Goal: Information Seeking & Learning: Check status

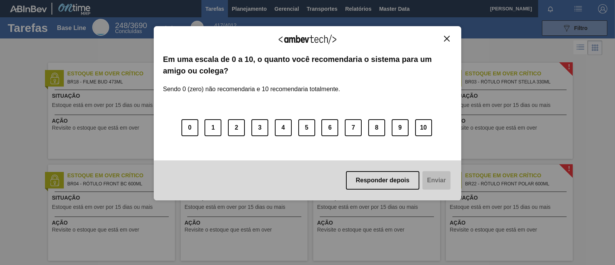
click at [445, 36] on img "Close" at bounding box center [447, 39] width 6 height 6
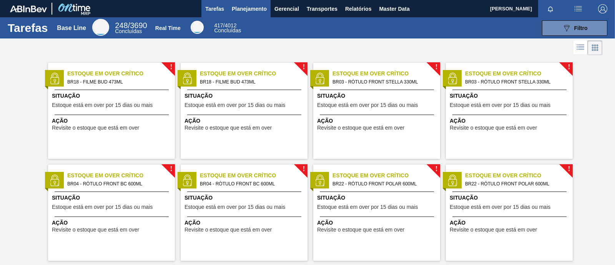
click at [244, 8] on span "Planejamento" at bounding box center [249, 8] width 35 height 9
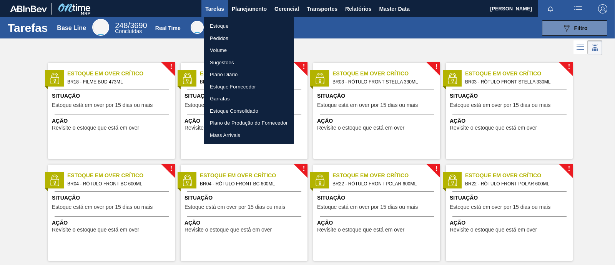
click at [223, 25] on li "Estoque" at bounding box center [249, 26] width 90 height 12
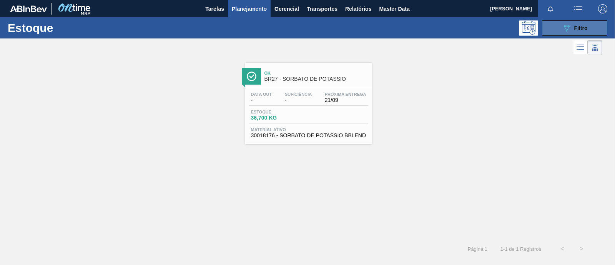
click at [574, 30] on span "Filtro" at bounding box center [580, 28] width 13 height 6
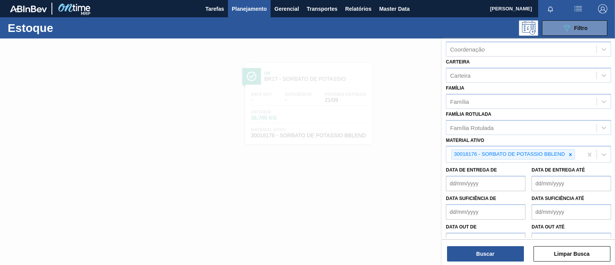
scroll to position [96, 0]
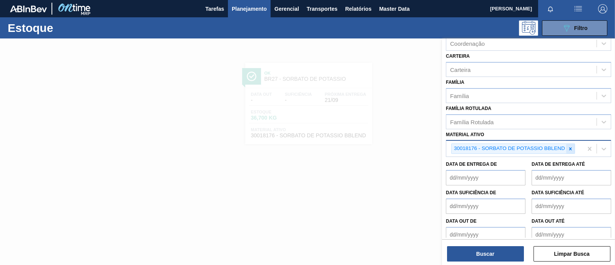
click at [569, 150] on div at bounding box center [570, 149] width 8 height 10
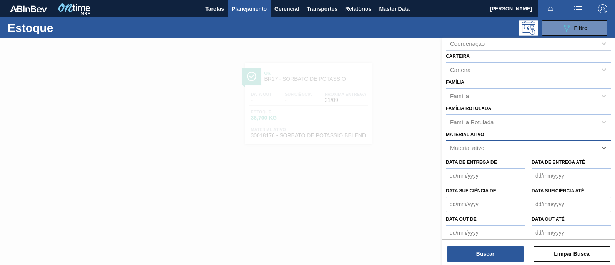
paste ativo "30008433 30009210 30011913 30009202"
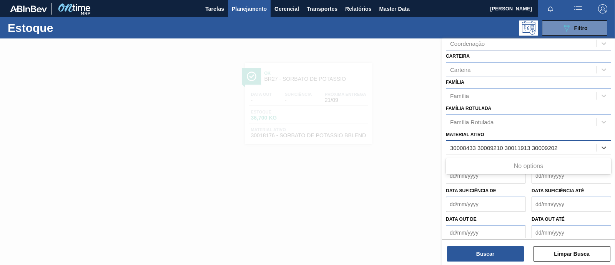
drag, startPoint x: 475, startPoint y: 144, endPoint x: 576, endPoint y: 147, distance: 101.1
click at [576, 147] on div "30008433 30009210 30011913 30009202 30008433 30009210 30011913 30009202" at bounding box center [521, 147] width 150 height 11
type ativo "30008433"
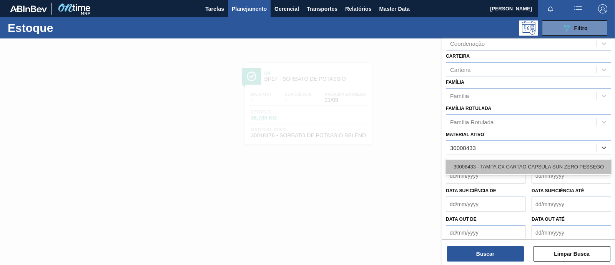
click at [547, 168] on div "30008433 - TAMPA CX CARTAO CAPSULA SUN ZERO PESSEGO" at bounding box center [528, 166] width 165 height 14
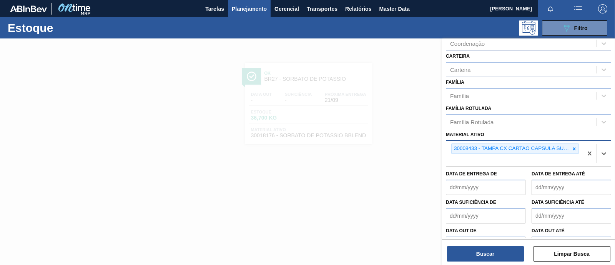
click at [485, 156] on div "30008433 - TAMPA CX CARTAO CAPSULA SUN ZERO PESSEGO" at bounding box center [514, 153] width 136 height 25
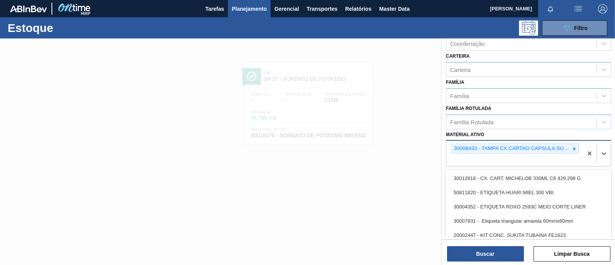
paste ativo "30009210 30011913 30009202"
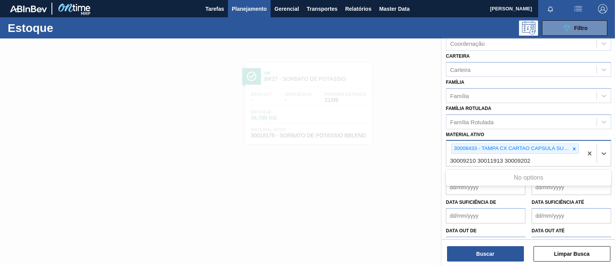
drag, startPoint x: 476, startPoint y: 157, endPoint x: 557, endPoint y: 159, distance: 80.7
click at [557, 159] on div "30008433 - TAMPA CX CARTAO CAPSULA SUN ZERO PESSEGO 30009210 30011913 30009202 …" at bounding box center [514, 153] width 136 height 25
type ativo "3000921"
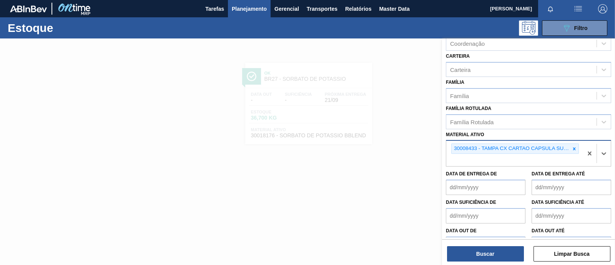
drag, startPoint x: 519, startPoint y: 158, endPoint x: 465, endPoint y: 159, distance: 54.5
click at [465, 159] on div "30008433 - TAMPA CX CARTAO CAPSULA SUN ZERO PESSEGO" at bounding box center [514, 153] width 136 height 25
paste ativo "30009210"
type ativo "30009210"
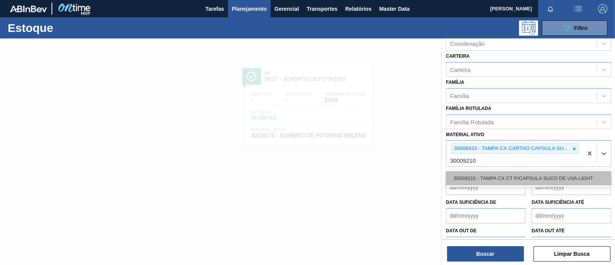
click at [498, 175] on div "30009210 - TAMPA CX CT P/CAPSULA SUCO DE UVA LIGHT" at bounding box center [528, 178] width 165 height 14
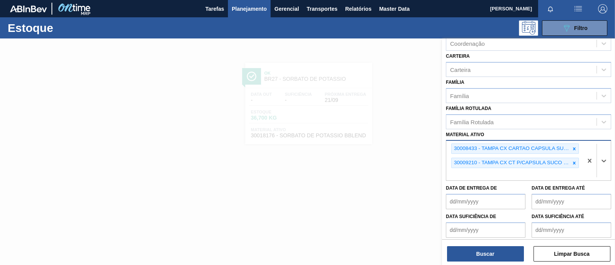
paste ativo "30011913"
type ativo "30011913"
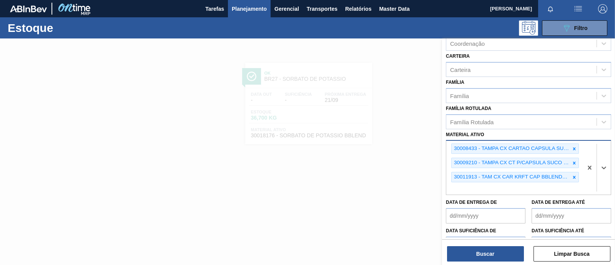
paste ativo "30009202"
type ativo "30009202"
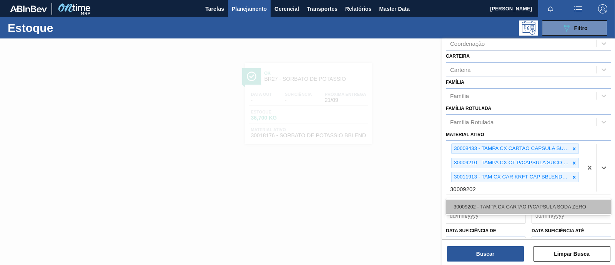
click at [505, 204] on div "30009202 - TAMPA CX CARTAO P/CAPSULA SODA ZERO" at bounding box center [528, 206] width 165 height 14
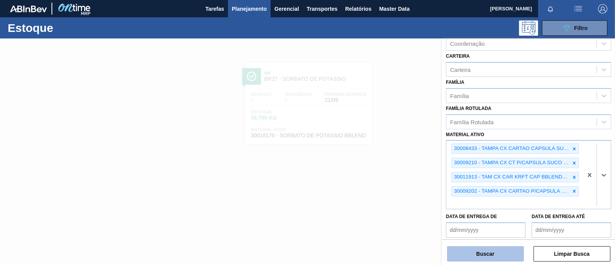
click at [497, 254] on button "Buscar" at bounding box center [485, 253] width 77 height 15
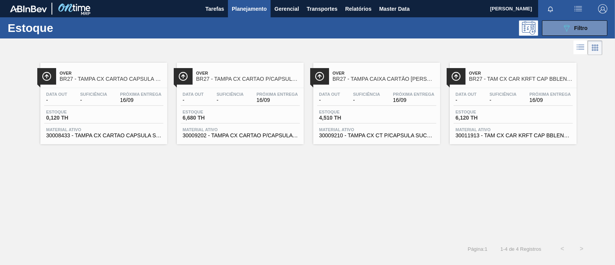
click at [133, 118] on div "Estoque 0,120 TH" at bounding box center [103, 116] width 119 height 14
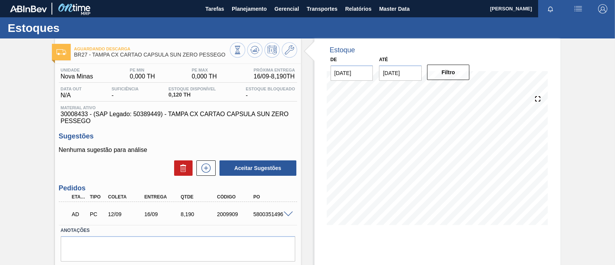
click at [287, 215] on span at bounding box center [287, 214] width 9 height 6
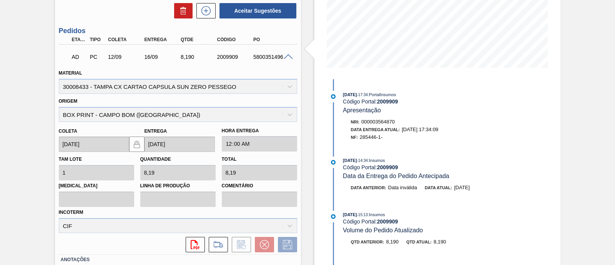
scroll to position [144, 0]
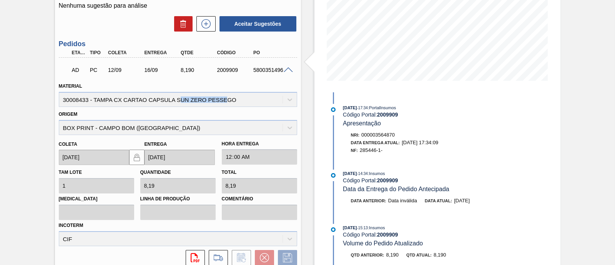
drag, startPoint x: 179, startPoint y: 101, endPoint x: 229, endPoint y: 101, distance: 49.9
click at [229, 101] on div "Material 30008433 - TAMPA CX CARTAO CAPSULA SUN ZERO PESSEGO" at bounding box center [178, 94] width 238 height 26
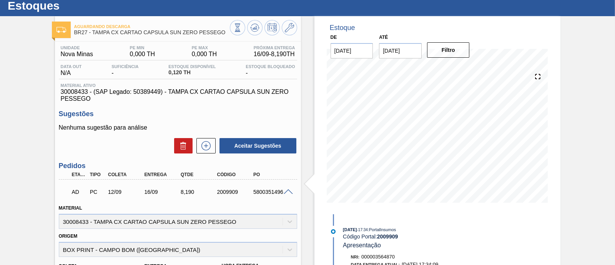
scroll to position [0, 0]
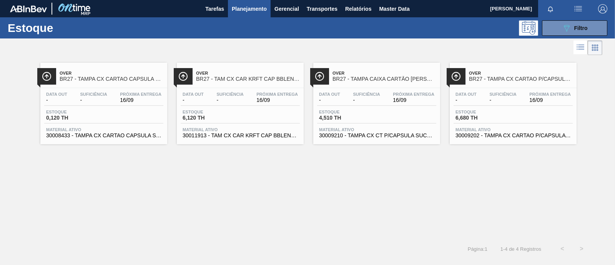
click at [378, 113] on div "Estoque 4,510 TH" at bounding box center [376, 116] width 119 height 14
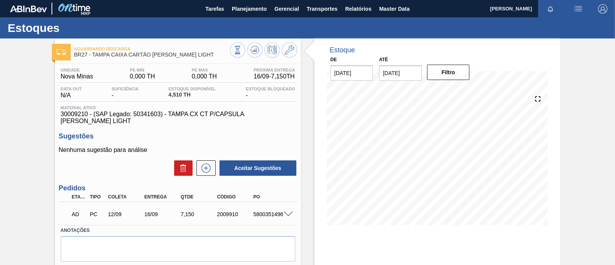
click at [285, 212] on div at bounding box center [289, 213] width 15 height 6
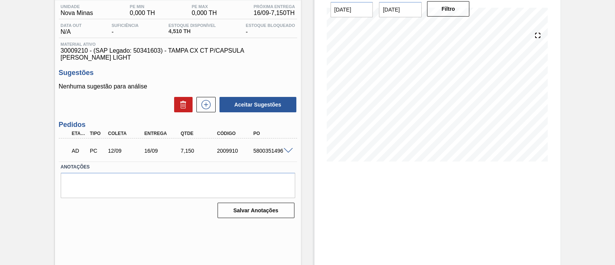
scroll to position [65, 0]
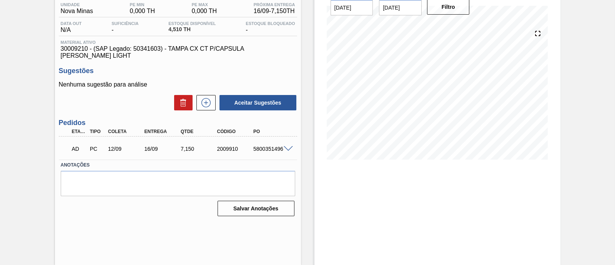
click at [288, 149] on span at bounding box center [287, 149] width 9 height 6
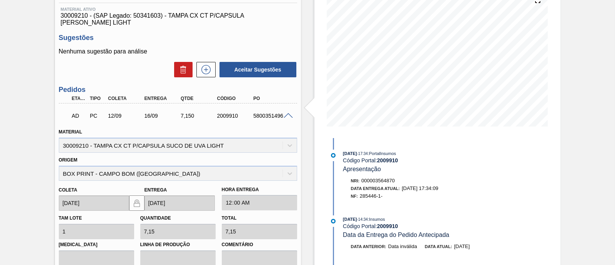
scroll to position [113, 0]
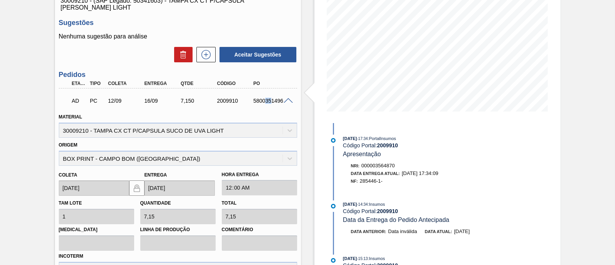
drag, startPoint x: 271, startPoint y: 99, endPoint x: 264, endPoint y: 99, distance: 6.9
click at [264, 99] on div "5800351496" at bounding box center [271, 101] width 40 height 6
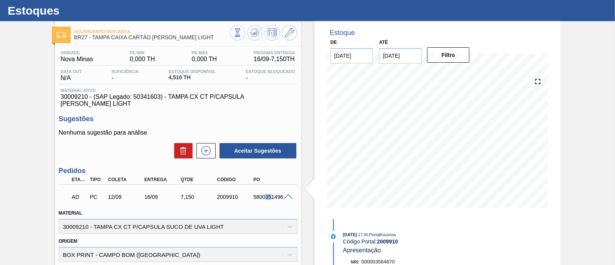
scroll to position [209, 0]
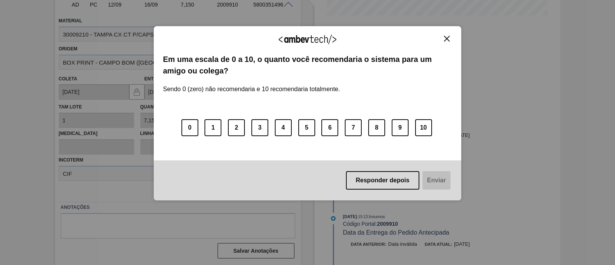
click at [446, 33] on div "Agradecemos seu feedback! Em uma escala de 0 a 10, o quanto você recomendaria o…" at bounding box center [307, 113] width 307 height 174
click at [446, 38] on img "Close" at bounding box center [447, 39] width 6 height 6
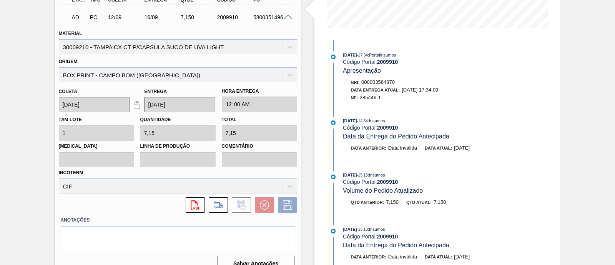
scroll to position [210, 0]
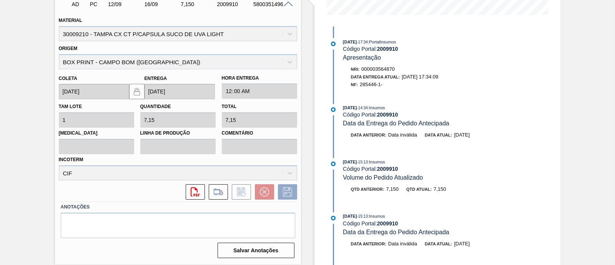
click at [135, 186] on div "svg{fill:#ff0000}" at bounding box center [178, 191] width 238 height 15
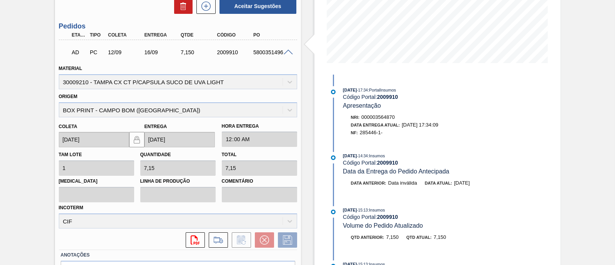
scroll to position [114, 0]
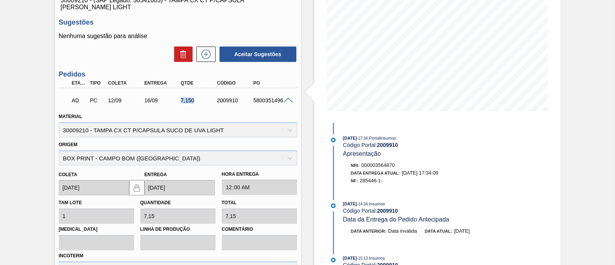
drag, startPoint x: 177, startPoint y: 99, endPoint x: 193, endPoint y: 101, distance: 16.2
click at [193, 101] on div "7,150" at bounding box center [194, 100] width 36 height 6
click at [197, 117] on div "Material 30009210 - TAMPA CX CT P/CAPSULA [PERSON_NAME] LIGHT" at bounding box center [178, 124] width 238 height 26
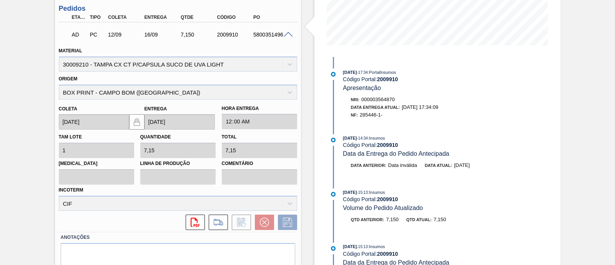
scroll to position [210, 0]
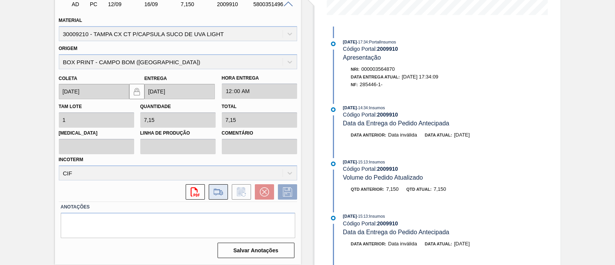
click at [216, 196] on icon at bounding box center [218, 191] width 12 height 9
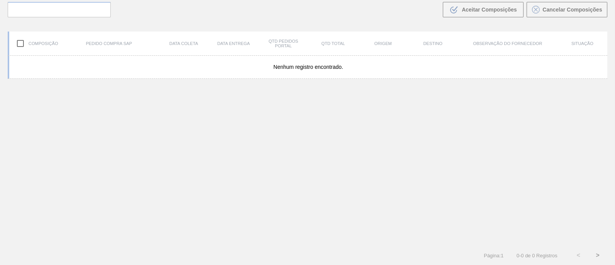
scroll to position [55, 0]
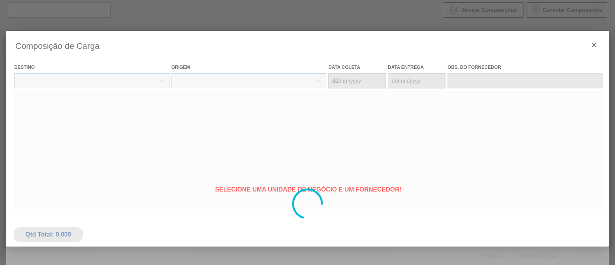
type coleta "[DATE]"
type entrega "[DATE]"
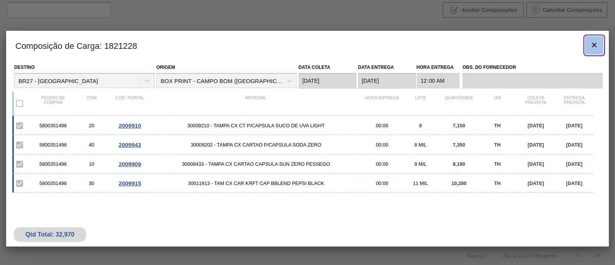
click at [594, 46] on icon "botão de ícone" at bounding box center [593, 44] width 9 height 9
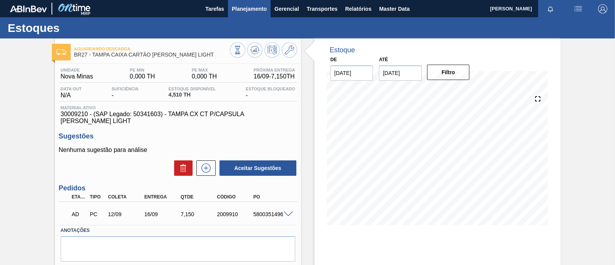
click at [254, 10] on span "Planejamento" at bounding box center [249, 8] width 35 height 9
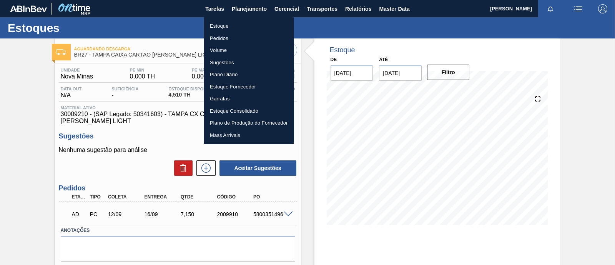
click at [244, 24] on li "Estoque" at bounding box center [249, 26] width 90 height 12
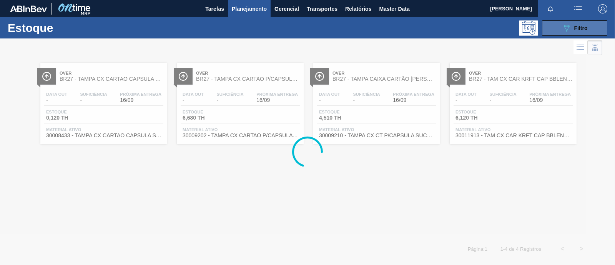
click at [587, 28] on button "089F7B8B-B2A5-4AFE-B5C0-19BA573D28AC Filtro" at bounding box center [574, 27] width 65 height 15
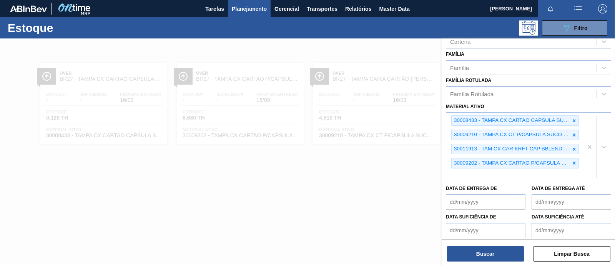
scroll to position [144, 0]
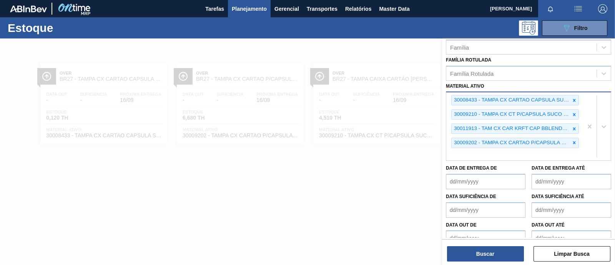
click at [520, 155] on div "30008433 - TAMPA CX CARTAO CAPSULA SUN ZERO PESSEGO 30009210 - TAMPA CX CT P/CA…" at bounding box center [514, 126] width 136 height 68
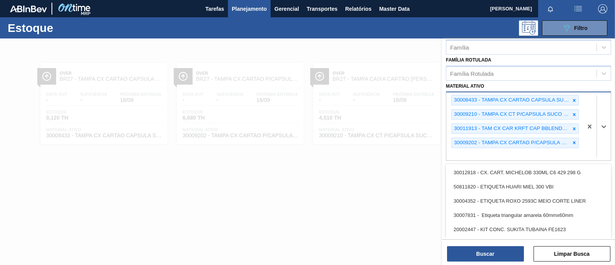
paste ativo "5800366950"
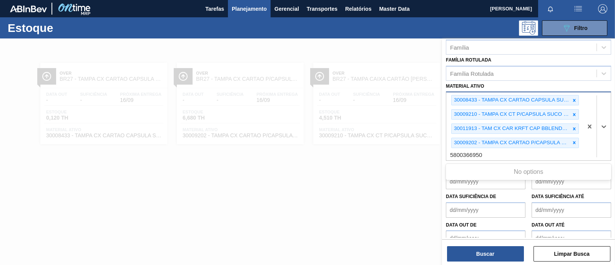
type ativo "5800366950"
paste ativo "30006214"
type ativo "30006214"
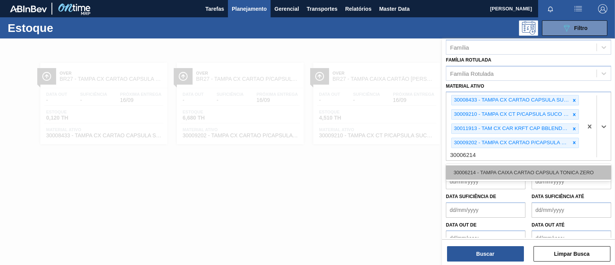
click at [489, 167] on div "30006214 - TAMPA CAIXA CARTAO CAPSULA TONICA ZERO" at bounding box center [528, 172] width 165 height 14
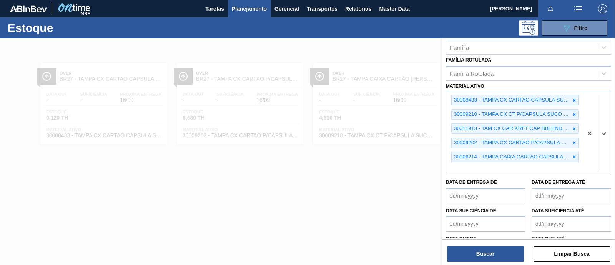
paste ativo "30008438"
type ativo "30008438"
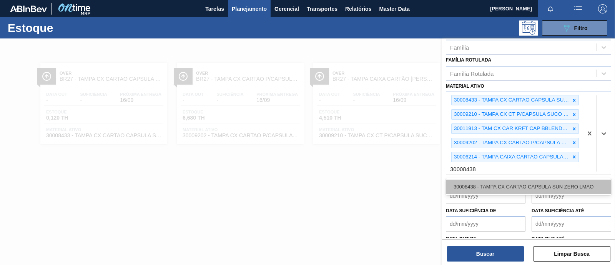
click at [490, 182] on div "30008438 - TAMPA CX CARTAO CAPSULA SUN ZERO LMAO" at bounding box center [528, 186] width 165 height 14
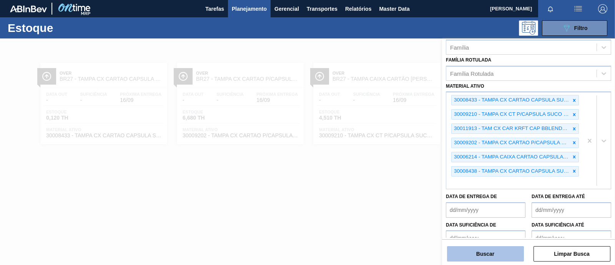
click at [494, 253] on button "Buscar" at bounding box center [485, 253] width 77 height 15
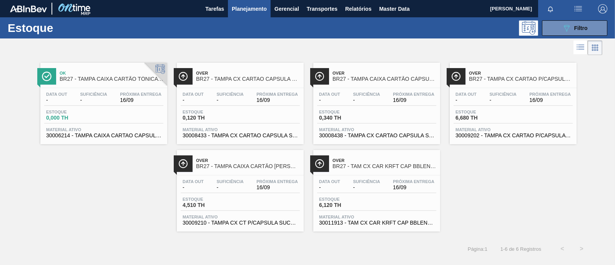
click at [114, 110] on div "Estoque 0,000 TH" at bounding box center [103, 116] width 119 height 14
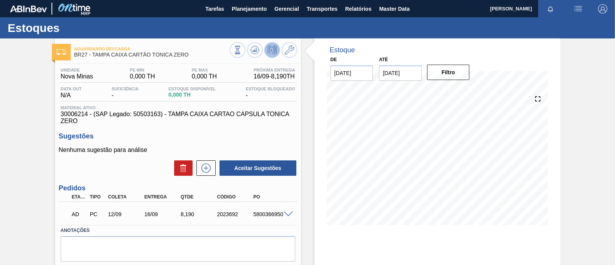
click at [286, 214] on span at bounding box center [287, 214] width 9 height 6
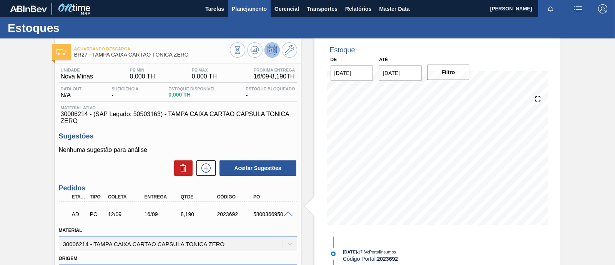
click at [247, 7] on span "Planejamento" at bounding box center [249, 8] width 35 height 9
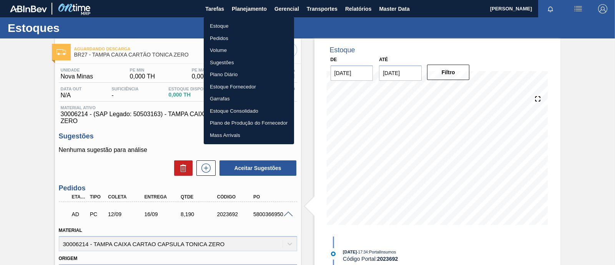
click at [226, 25] on li "Estoque" at bounding box center [249, 26] width 90 height 12
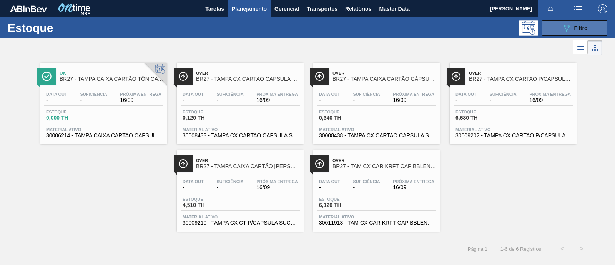
click at [582, 30] on span "Filtro" at bounding box center [580, 28] width 13 height 6
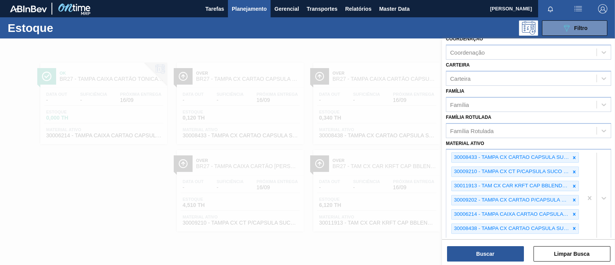
scroll to position [96, 0]
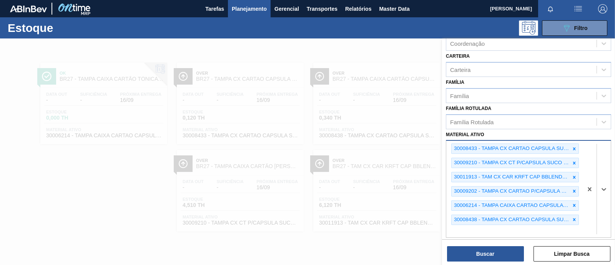
click at [543, 227] on div "30008433 - TAMPA CX CARTAO CAPSULA SUN ZERO PESSEGO 30009210 - TAMPA CX CT P/CA…" at bounding box center [514, 189] width 136 height 96
paste ativo "30009225"
type ativo "3"
paste ativo "30009225"
type ativo "30009225"
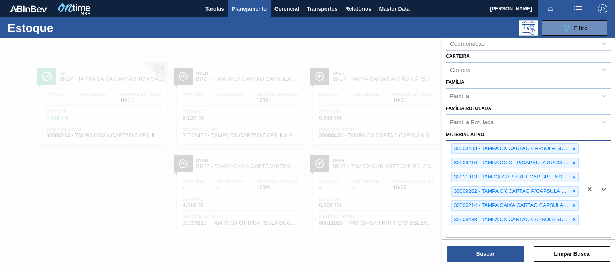
drag, startPoint x: 521, startPoint y: 229, endPoint x: 448, endPoint y: 229, distance: 73.0
click at [448, 229] on div "30008433 - TAMPA CX CARTAO CAPSULA SUN ZERO PESSEGO 30009210 - TAMPA CX CT P/CA…" at bounding box center [514, 189] width 136 height 96
click at [574, 217] on icon at bounding box center [573, 219] width 5 height 5
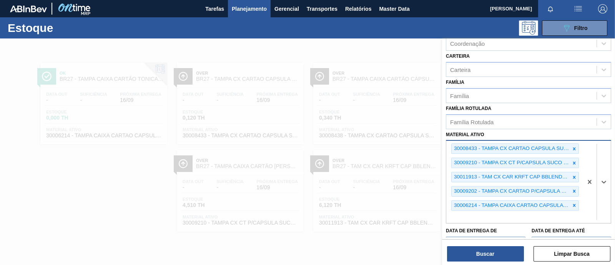
paste ativo "30009225"
type ativo "30009225"
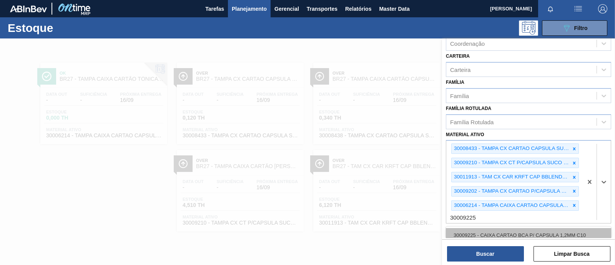
click at [497, 232] on div "30009225 - CAIXA CARTAO BCA P/ CAPSULA 1,2MM C10" at bounding box center [528, 235] width 165 height 14
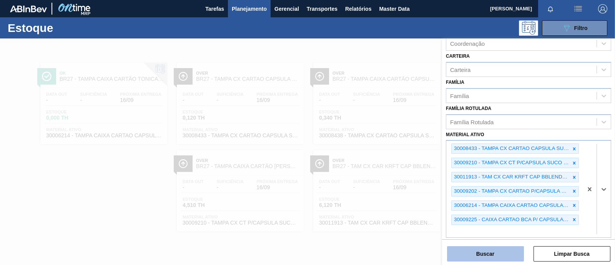
click at [494, 257] on button "Buscar" at bounding box center [485, 253] width 77 height 15
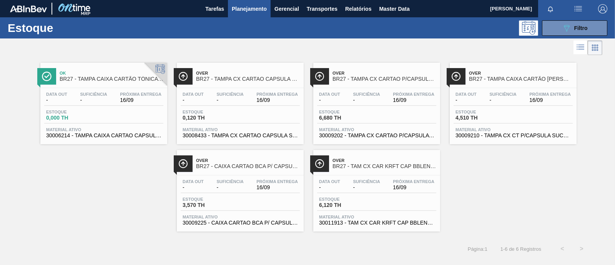
click at [253, 174] on div "Over BR27 - CAIXA CARTAO BCA P/ CAPSULA 1,2MM C10 Data out - Suficiência - Próx…" at bounding box center [240, 190] width 127 height 81
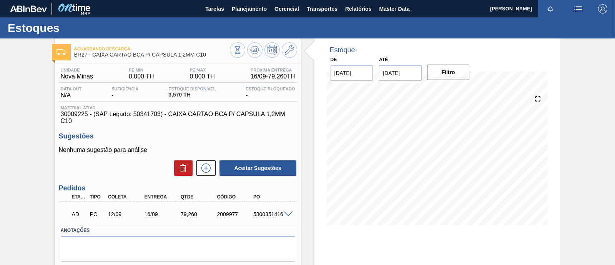
click at [286, 214] on span at bounding box center [287, 214] width 9 height 6
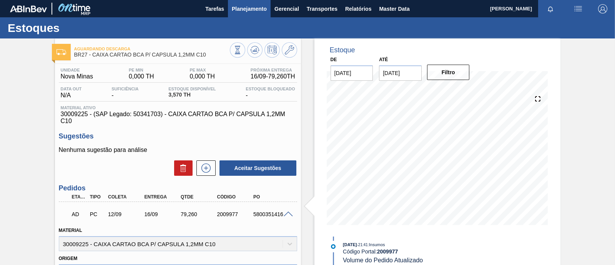
click at [236, 12] on span "Planejamento" at bounding box center [249, 8] width 35 height 9
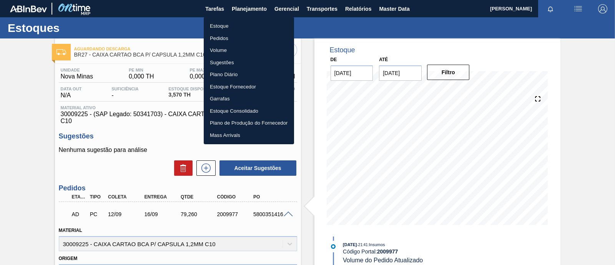
click at [233, 28] on li "Estoque" at bounding box center [249, 26] width 90 height 12
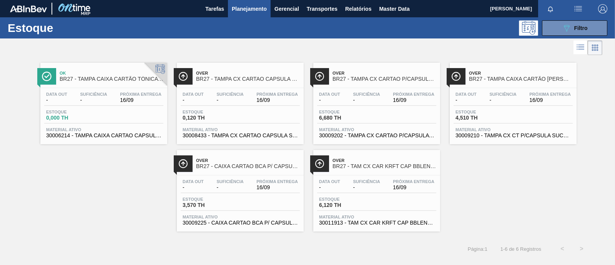
click at [256, 104] on div "Data out - Suficiência - Próxima Entrega 16/09" at bounding box center [240, 99] width 119 height 14
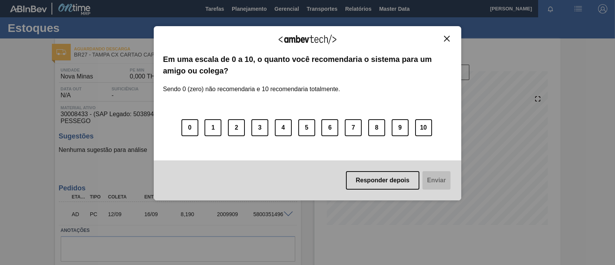
click at [442, 38] on button "Close" at bounding box center [446, 38] width 10 height 7
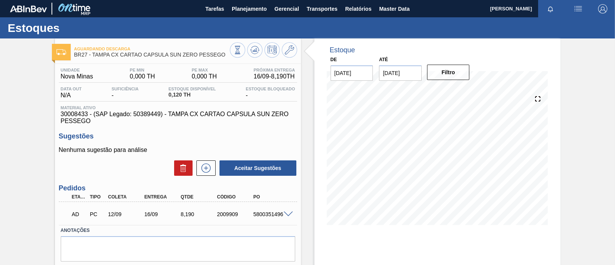
click at [286, 214] on span at bounding box center [287, 214] width 9 height 6
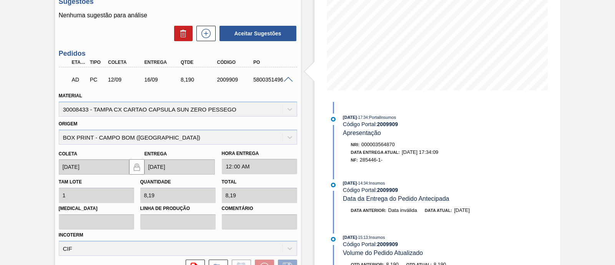
scroll to position [144, 0]
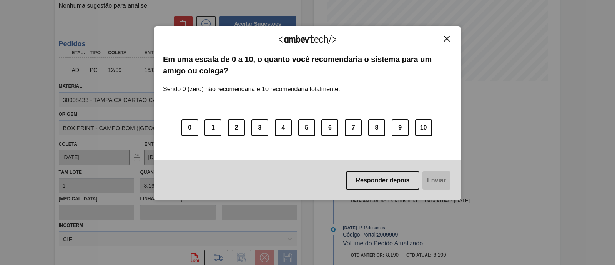
click at [449, 40] on button "Close" at bounding box center [446, 38] width 10 height 7
click at [444, 39] on img "Close" at bounding box center [447, 39] width 6 height 6
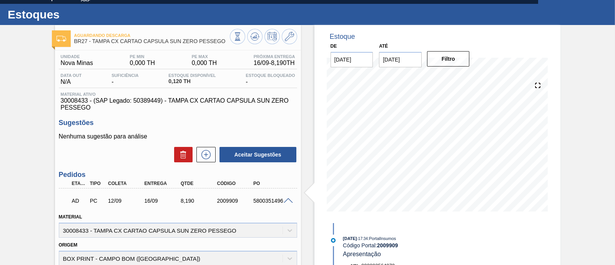
scroll to position [0, 0]
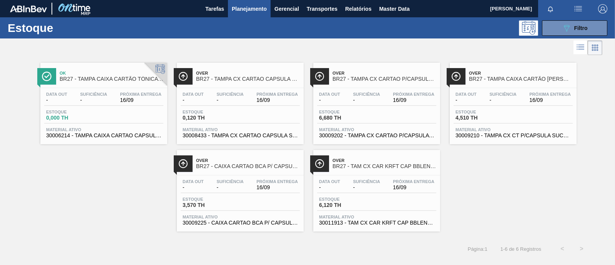
click at [152, 110] on div "Estoque 0,000 TH" at bounding box center [103, 116] width 119 height 14
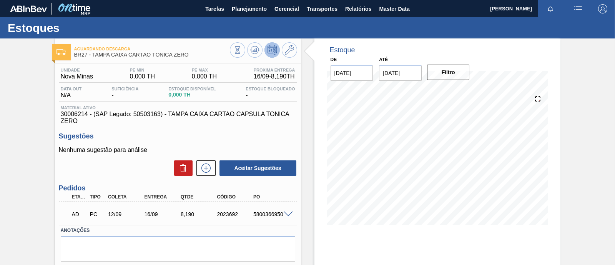
click at [287, 215] on span at bounding box center [287, 214] width 9 height 6
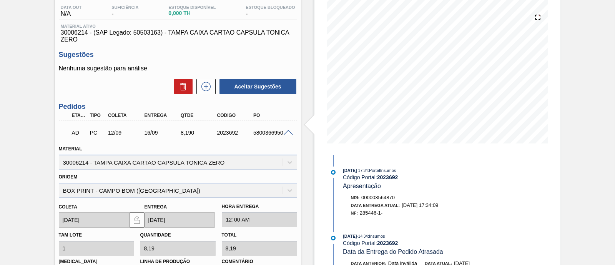
scroll to position [96, 0]
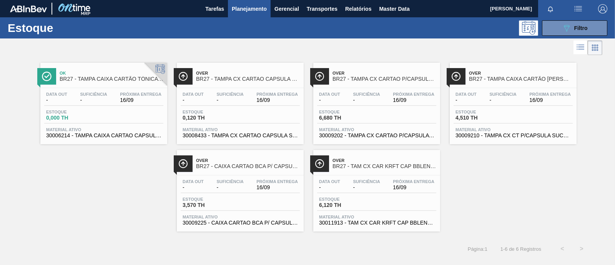
click at [235, 110] on span "Estoque" at bounding box center [209, 111] width 54 height 5
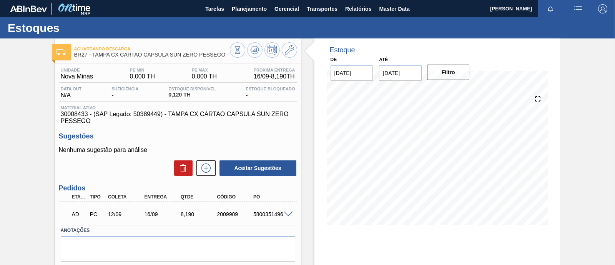
click at [288, 214] on span at bounding box center [287, 214] width 9 height 6
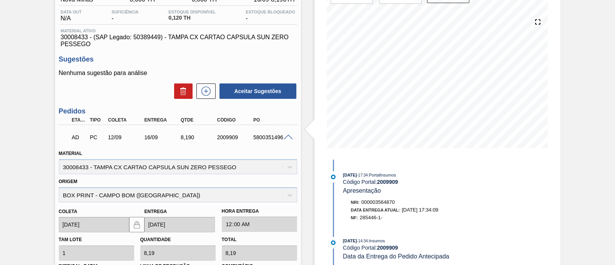
scroll to position [144, 0]
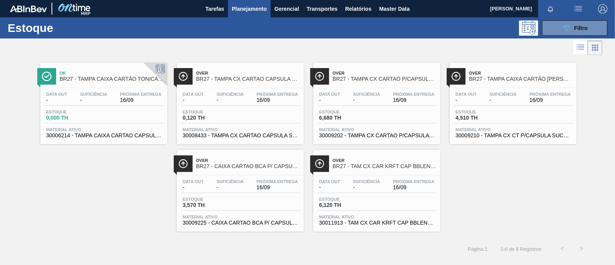
click at [392, 129] on span "Material ativo" at bounding box center [376, 129] width 115 height 5
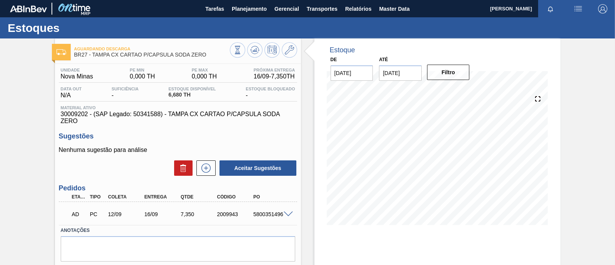
click at [287, 212] on span at bounding box center [287, 214] width 9 height 6
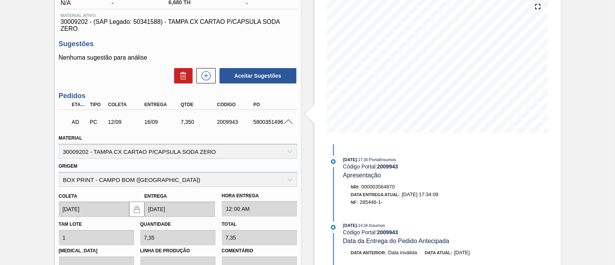
scroll to position [96, 0]
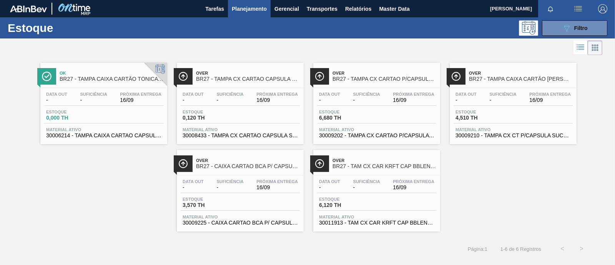
click at [505, 109] on span "Estoque" at bounding box center [482, 111] width 54 height 5
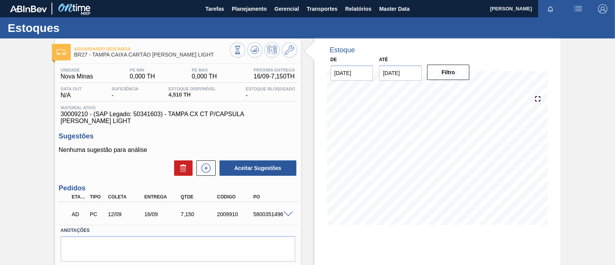
click at [286, 216] on span at bounding box center [287, 214] width 9 height 6
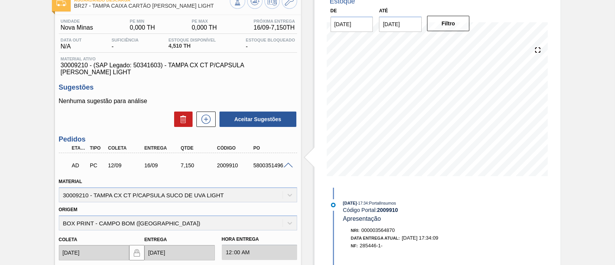
scroll to position [96, 0]
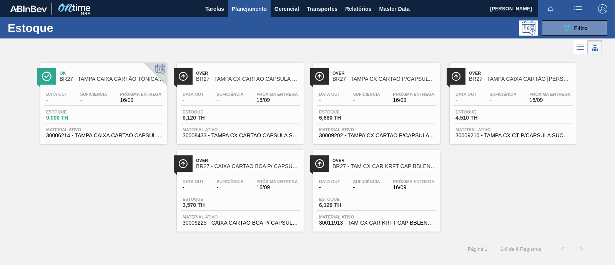
click at [239, 201] on div "Estoque 3,570 TH" at bounding box center [240, 204] width 119 height 14
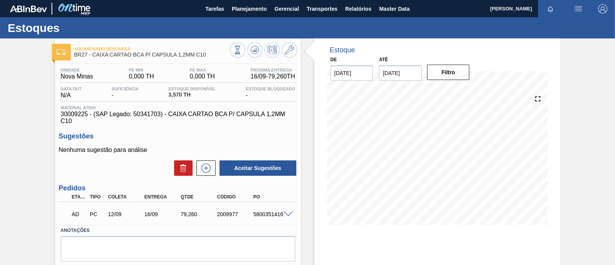
click at [288, 214] on span at bounding box center [287, 214] width 9 height 6
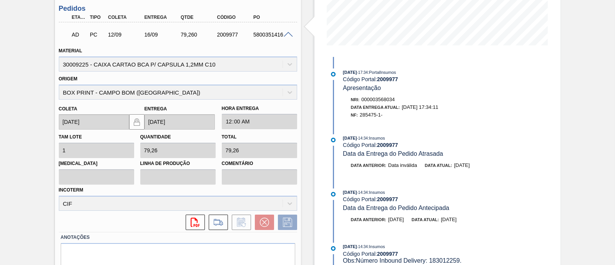
scroll to position [192, 0]
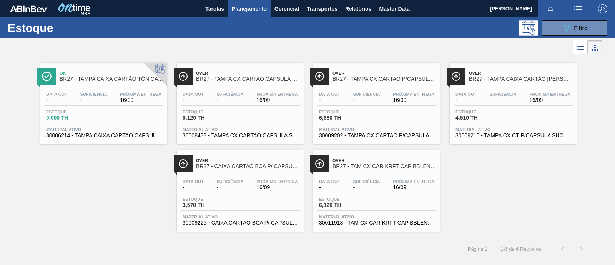
click at [370, 191] on div "Data out - Suficiência - Próxima Entrega 16/09" at bounding box center [376, 186] width 119 height 14
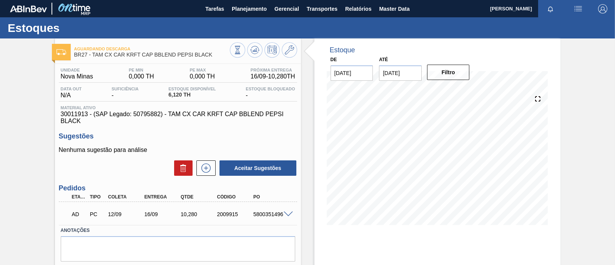
click at [287, 212] on span at bounding box center [287, 214] width 9 height 6
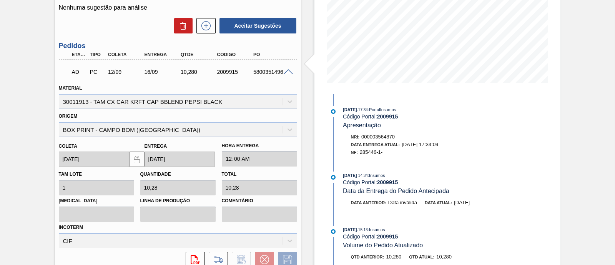
scroll to position [144, 0]
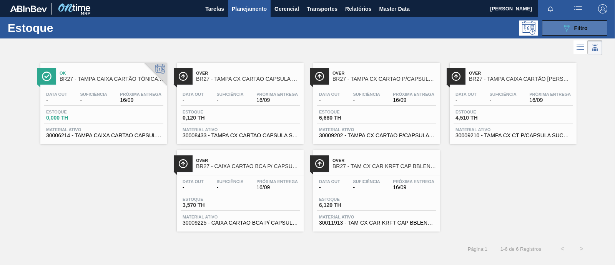
click at [584, 28] on span "Filtro" at bounding box center [580, 28] width 13 height 6
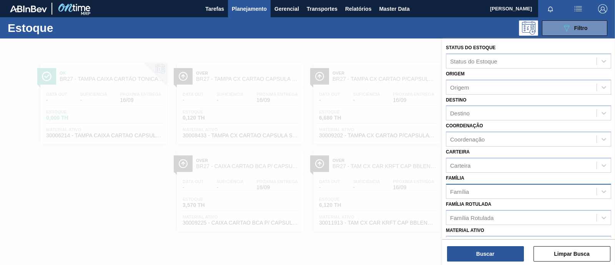
scroll to position [96, 0]
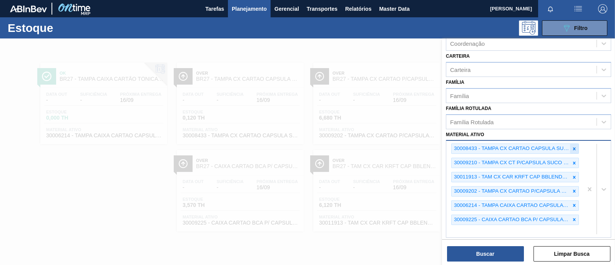
click at [571, 148] on icon at bounding box center [573, 148] width 5 height 5
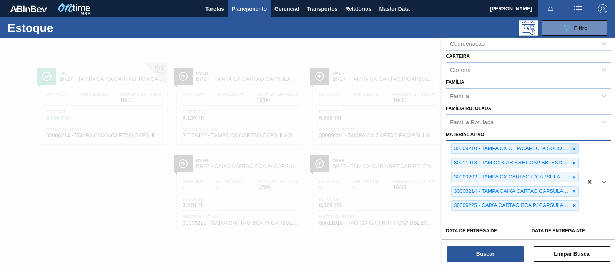
click at [571, 149] on icon at bounding box center [573, 148] width 5 height 5
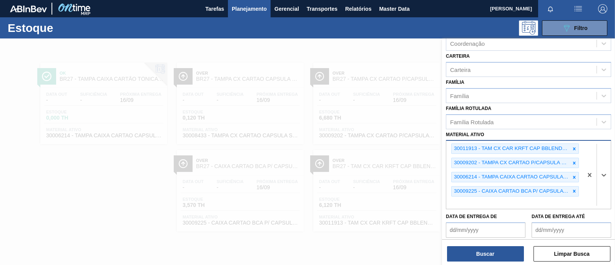
click at [571, 149] on icon at bounding box center [573, 148] width 5 height 5
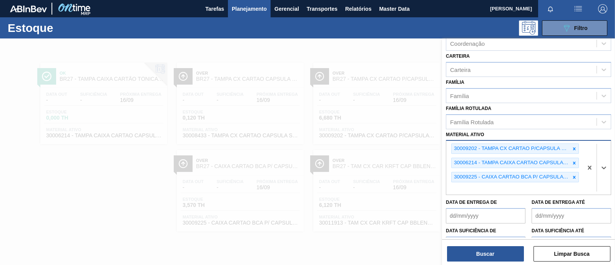
click at [571, 149] on icon at bounding box center [573, 148] width 5 height 5
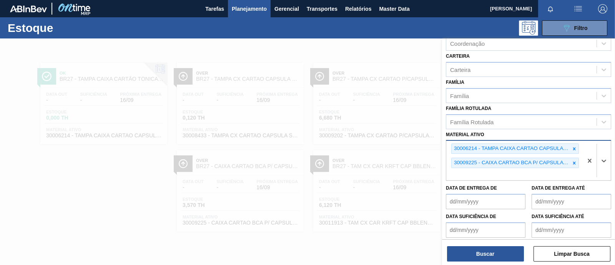
click at [571, 149] on icon at bounding box center [573, 148] width 5 height 5
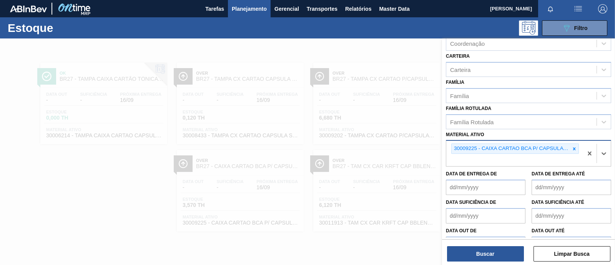
click at [571, 149] on icon at bounding box center [573, 148] width 5 height 5
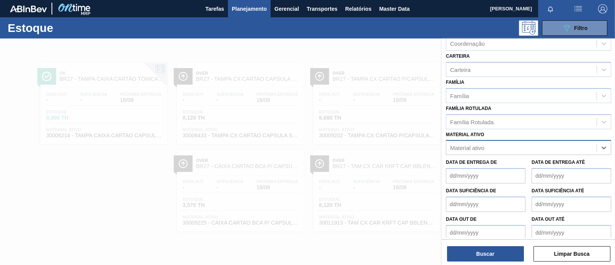
paste ativo "30008438"
type ativo "30008438"
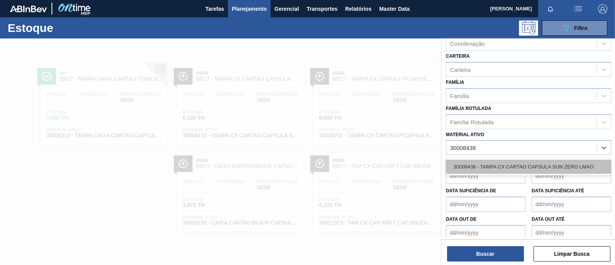
click at [503, 166] on div "30008438 - TAMPA CX CARTAO CAPSULA SUN ZERO LMAO" at bounding box center [528, 166] width 165 height 14
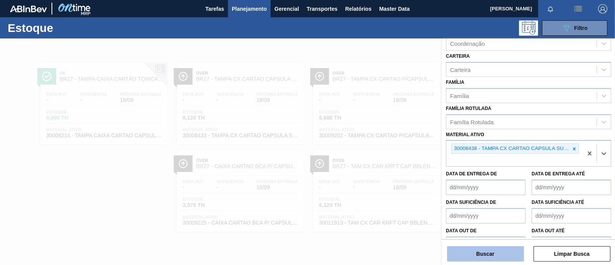
click at [492, 248] on button "Buscar" at bounding box center [485, 253] width 77 height 15
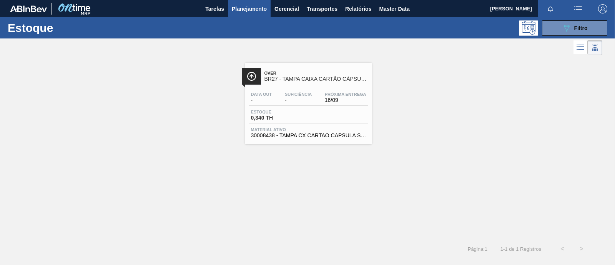
click at [291, 86] on div "Over BR27 - TAMPA CAIXA CARTÃO CÁPSULA SUN ZERO LIMÃO Data out - Suficiência - …" at bounding box center [308, 103] width 127 height 81
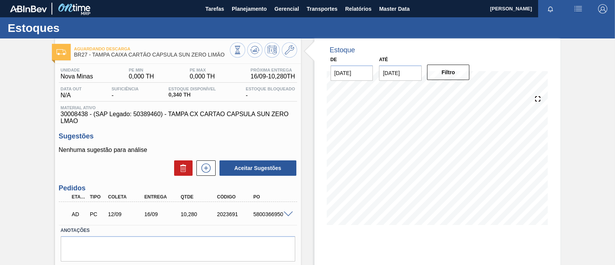
click at [288, 217] on div "5800366950" at bounding box center [271, 214] width 40 height 6
click at [287, 214] on span at bounding box center [287, 214] width 9 height 6
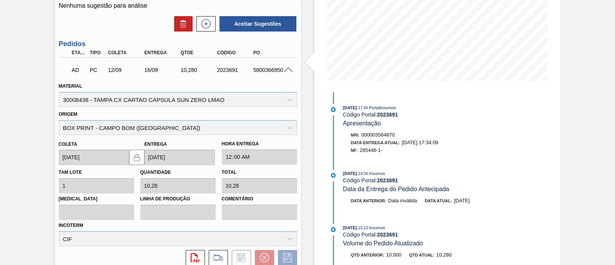
scroll to position [192, 0]
